Goal: Use online tool/utility: Utilize a website feature to perform a specific function

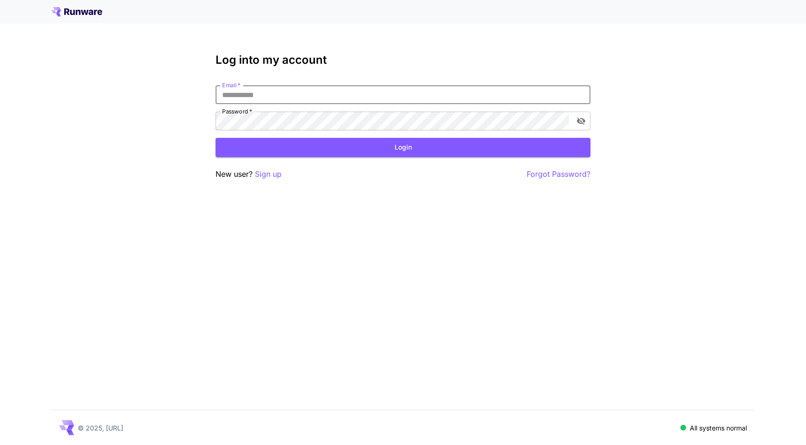
click at [0, 444] on com-1password-button at bounding box center [0, 445] width 0 height 0
type input "**********"
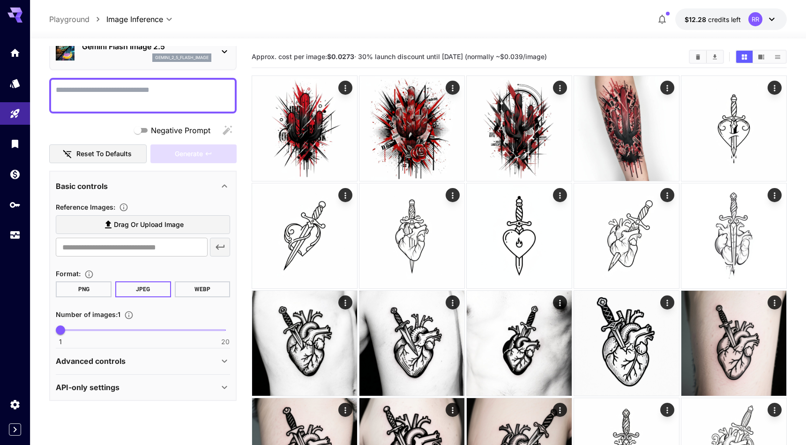
scroll to position [46, 0]
click at [223, 364] on icon at bounding box center [224, 361] width 11 height 11
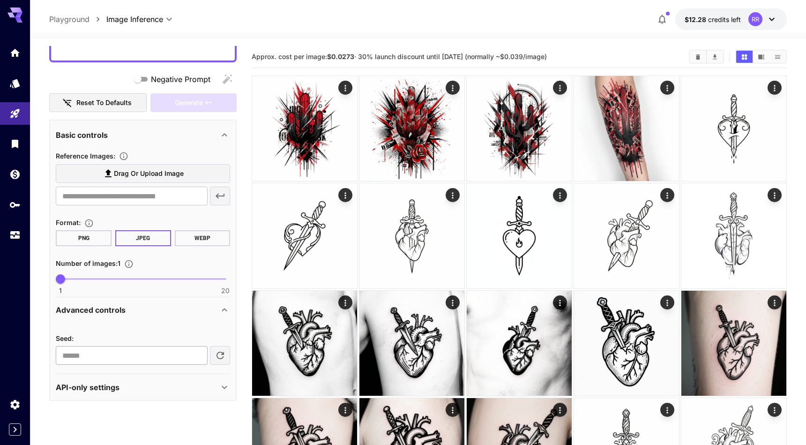
scroll to position [97, 0]
click at [225, 305] on icon at bounding box center [224, 310] width 11 height 11
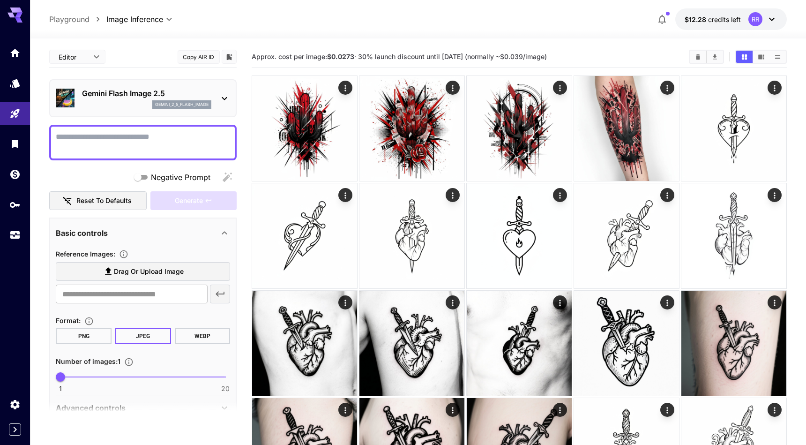
scroll to position [0, 0]
click at [348, 88] on icon "Actions" at bounding box center [345, 87] width 9 height 9
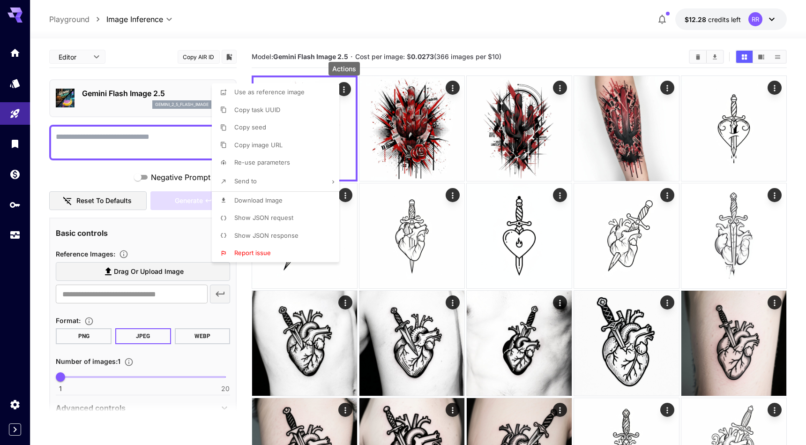
click at [99, 175] on div at bounding box center [403, 222] width 806 height 445
